Goal: Check status: Check status

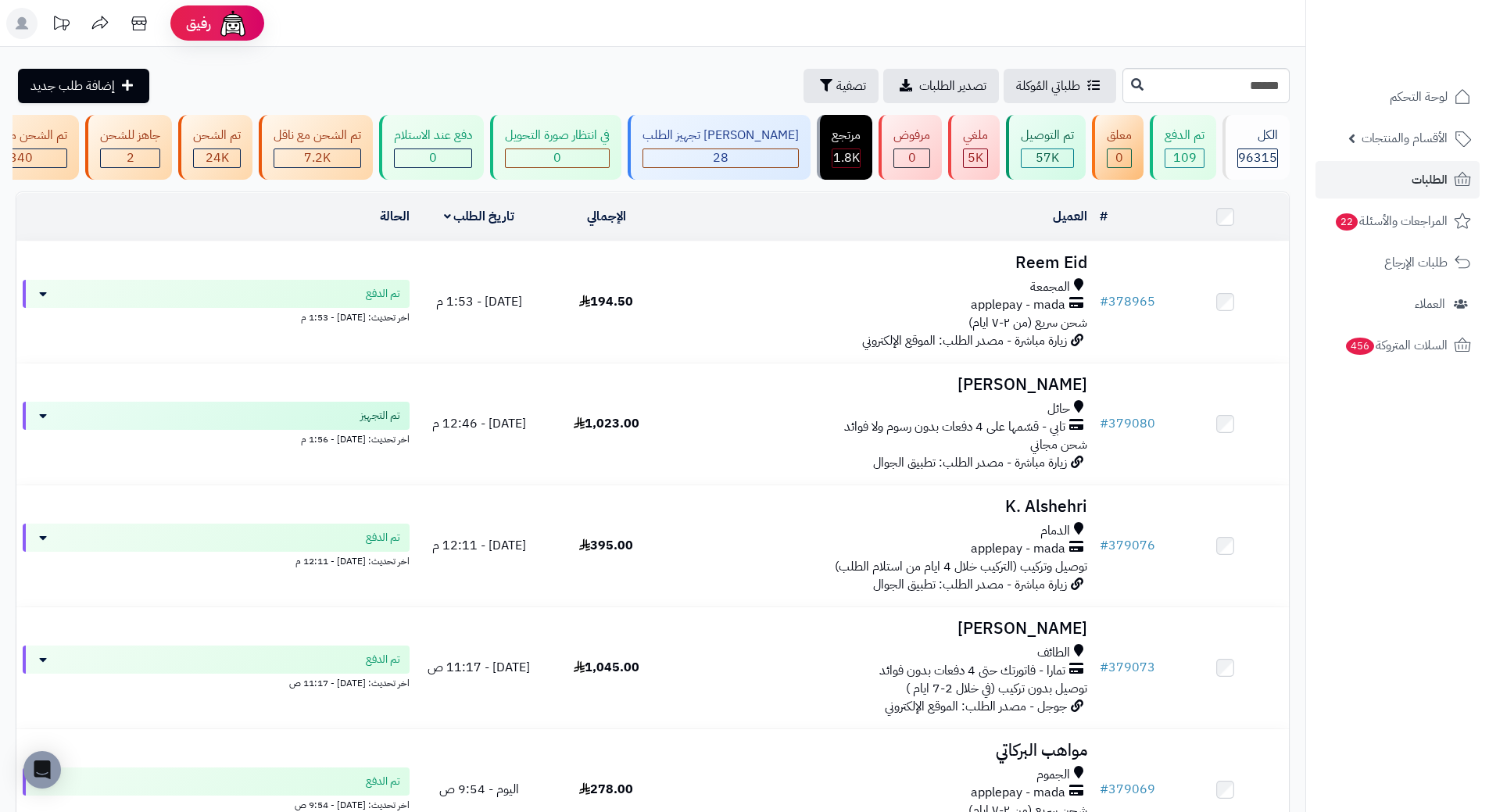
type input "******"
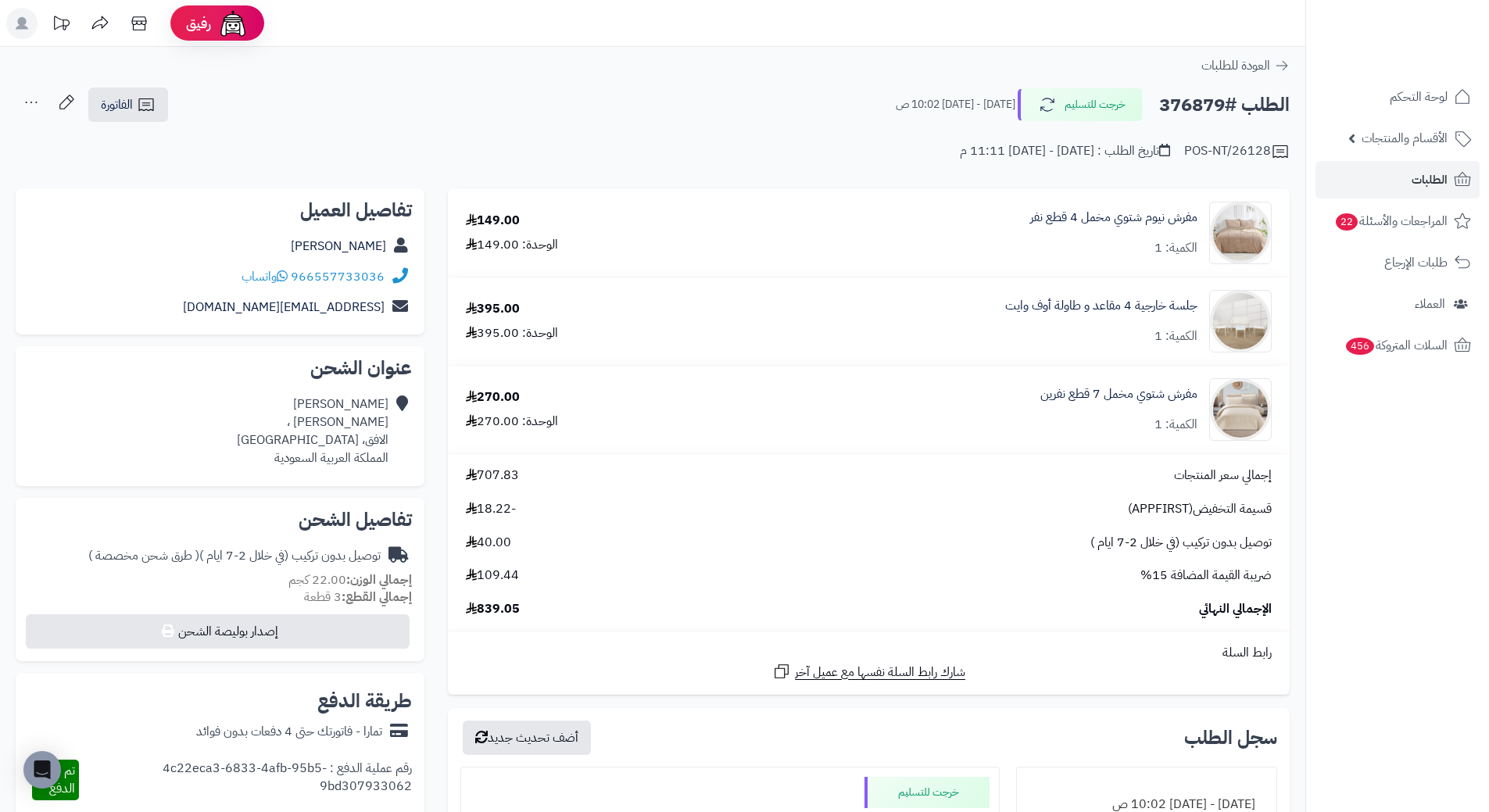
click at [1194, 107] on h2 "الطلب #376879" at bounding box center [1224, 105] width 130 height 32
copy h2 "376879"
